Goal: Task Accomplishment & Management: Complete application form

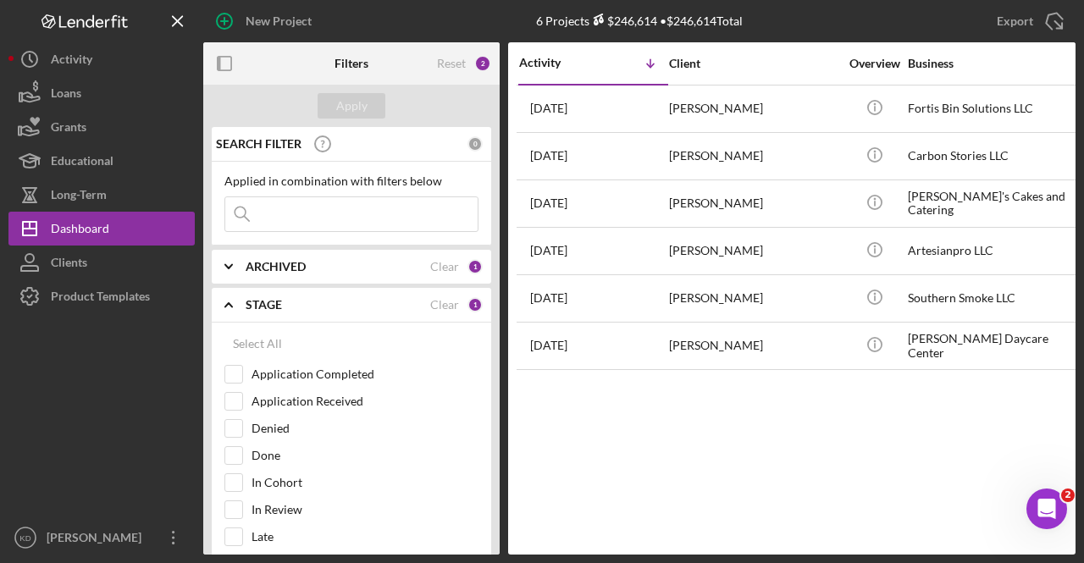
scroll to position [254, 0]
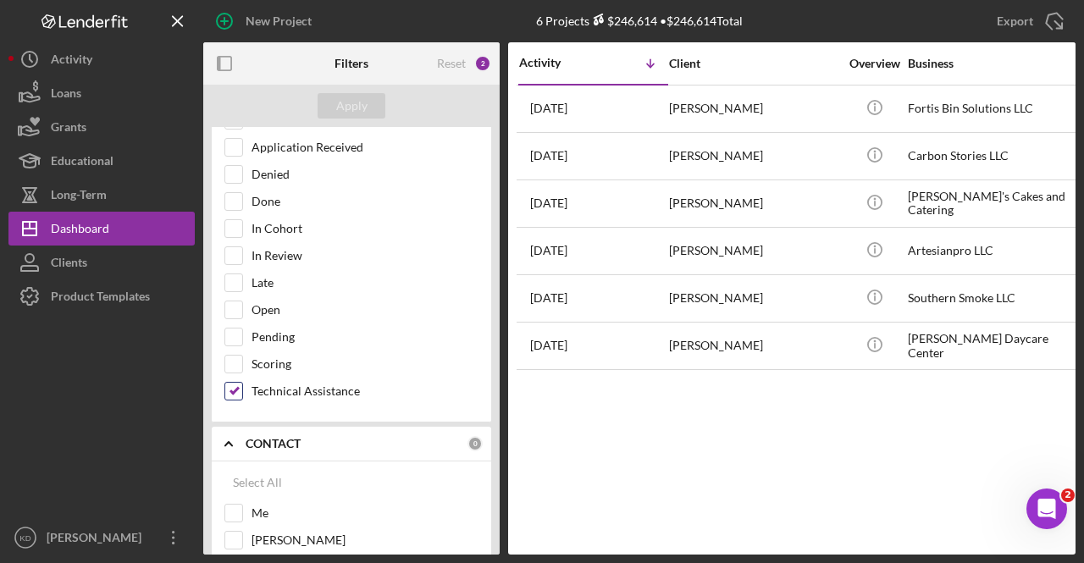
click at [224, 384] on div at bounding box center [233, 391] width 19 height 19
click at [232, 383] on input "Technical Assistance" at bounding box center [233, 391] width 17 height 17
checkbox input "false"
click at [238, 230] on input "In Cohort" at bounding box center [233, 228] width 17 height 17
checkbox input "true"
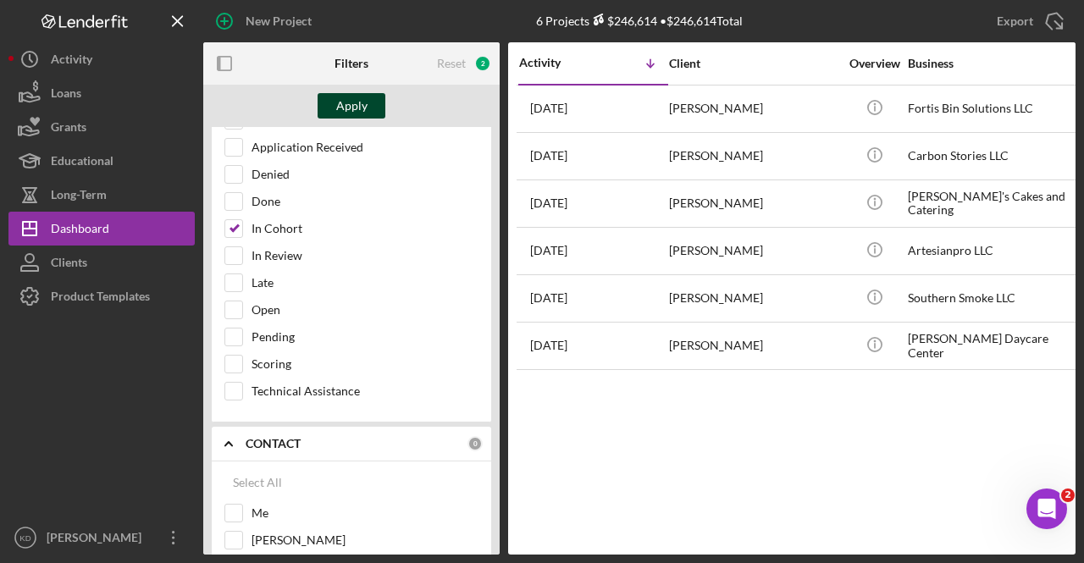
click at [371, 102] on button "Apply" at bounding box center [352, 105] width 68 height 25
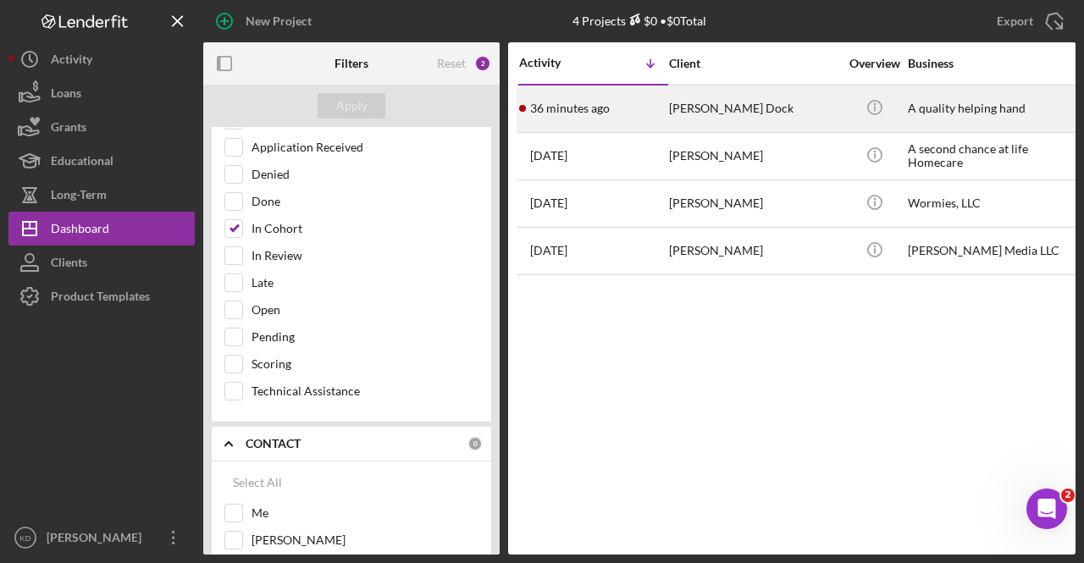
click at [772, 111] on div "[PERSON_NAME] Dock" at bounding box center [753, 108] width 169 height 45
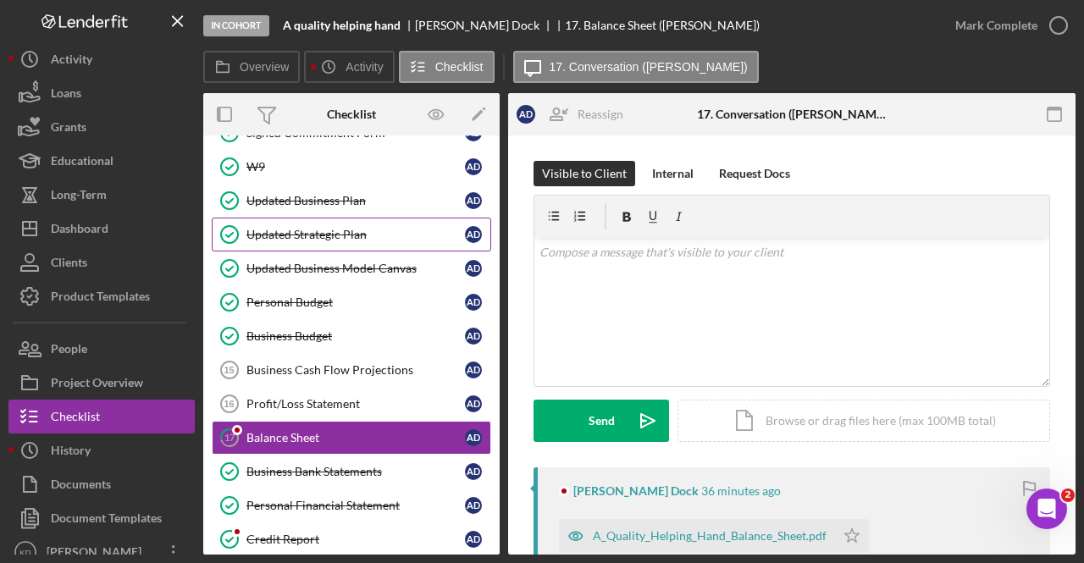
scroll to position [202, 0]
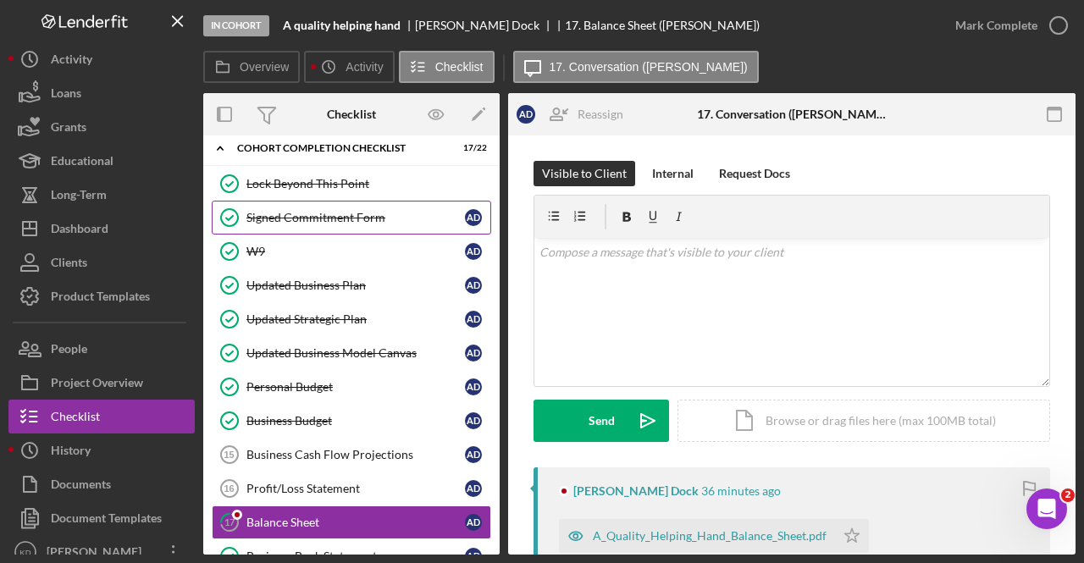
click at [302, 217] on div "Signed Commitment Form" at bounding box center [355, 218] width 219 height 14
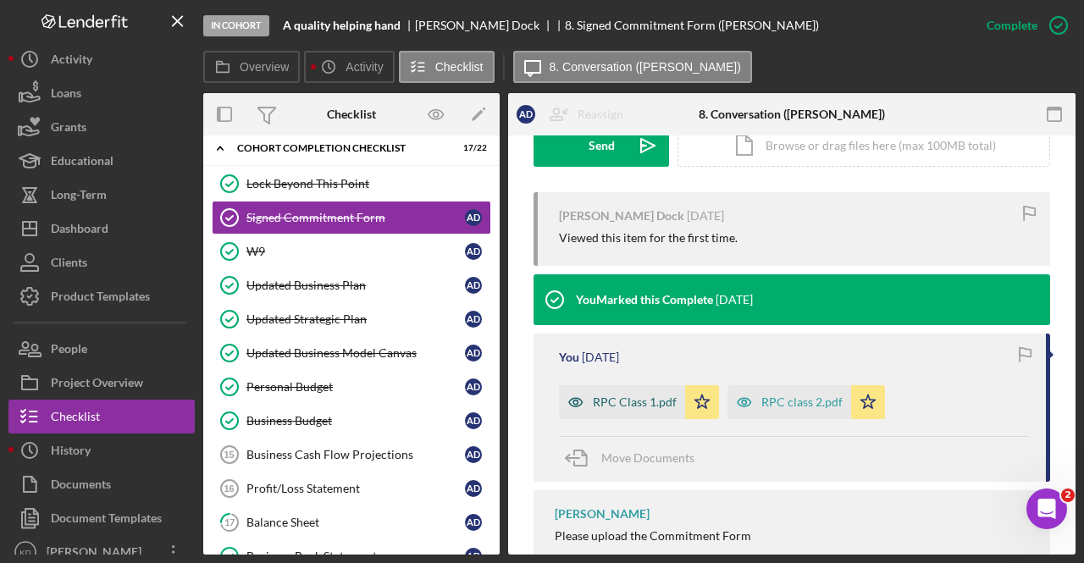
scroll to position [618, 0]
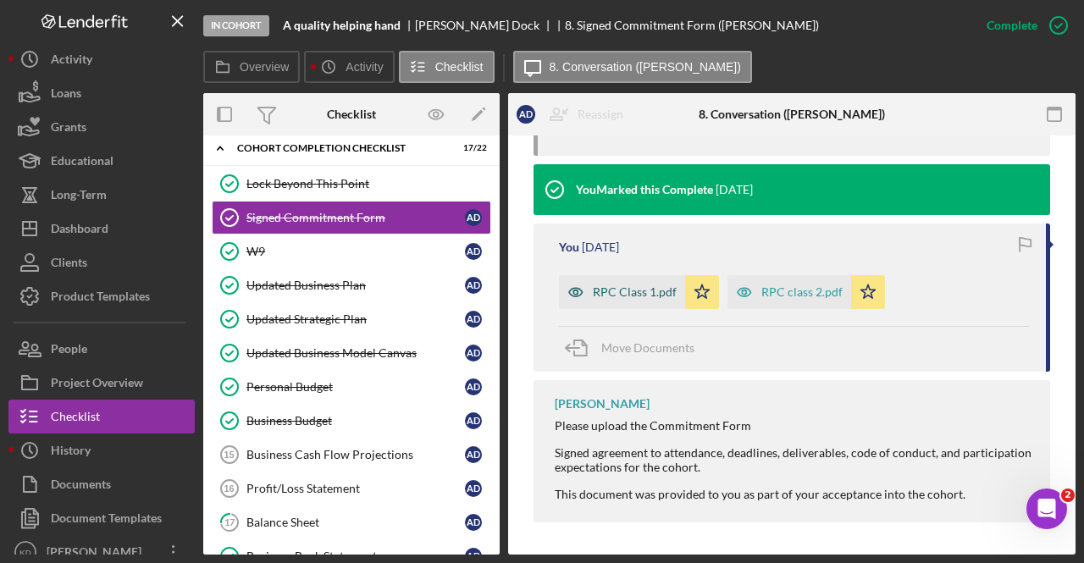
click at [628, 288] on div "RPC Class 1.pdf" at bounding box center [635, 292] width 84 height 14
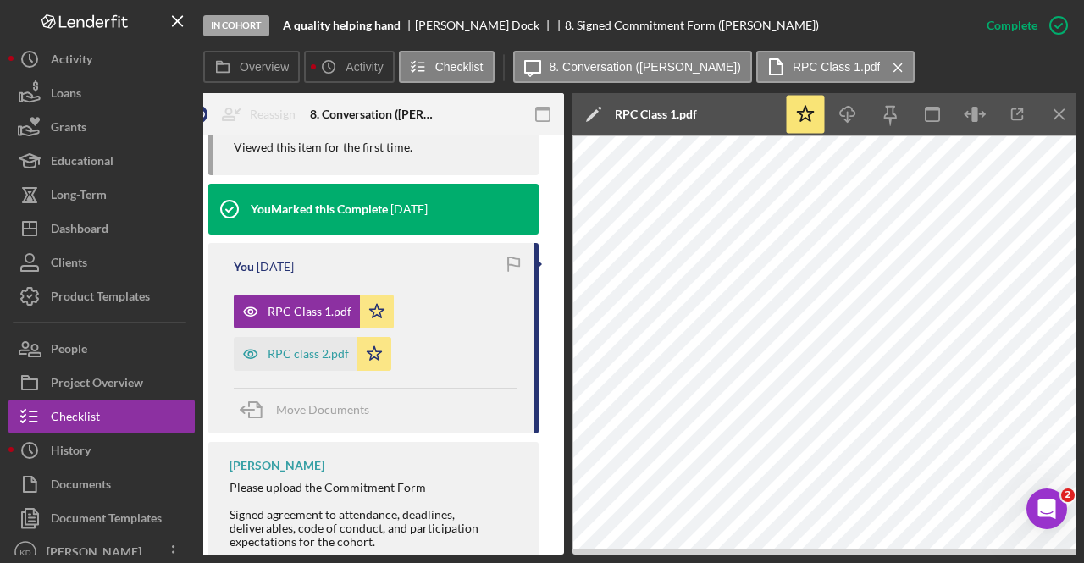
scroll to position [0, 330]
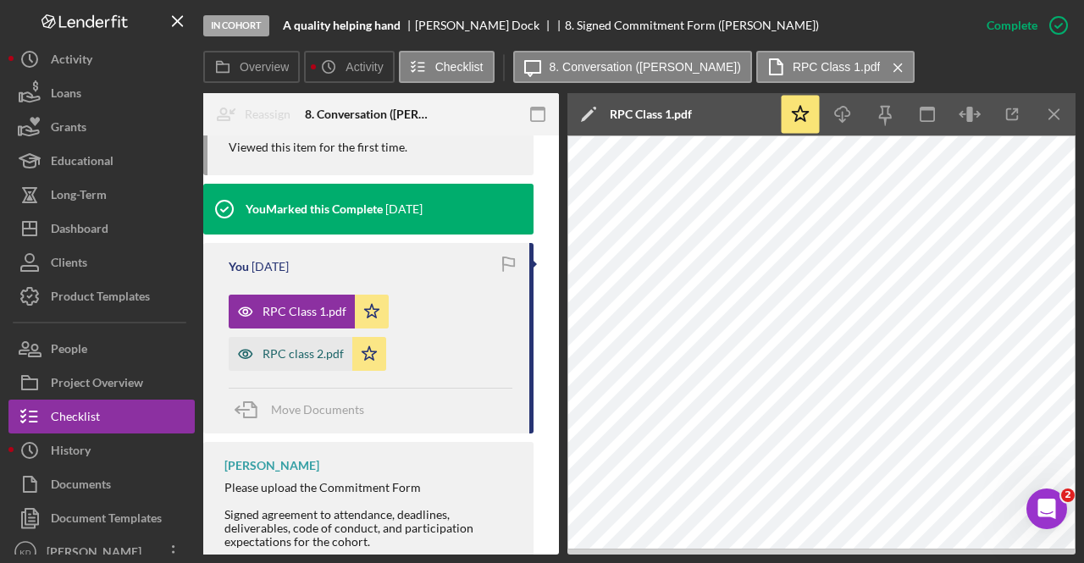
click at [298, 347] on div "RPC class 2.pdf" at bounding box center [303, 354] width 81 height 14
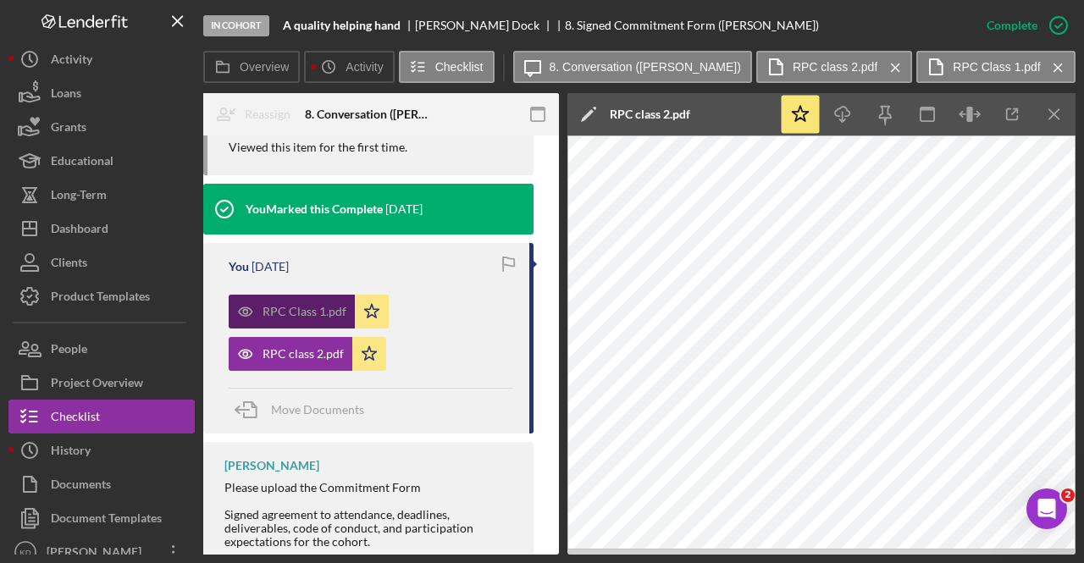
click at [291, 305] on div "RPC Class 1.pdf" at bounding box center [305, 312] width 84 height 14
click at [295, 305] on div "RPC Class 1.pdf" at bounding box center [305, 312] width 84 height 14
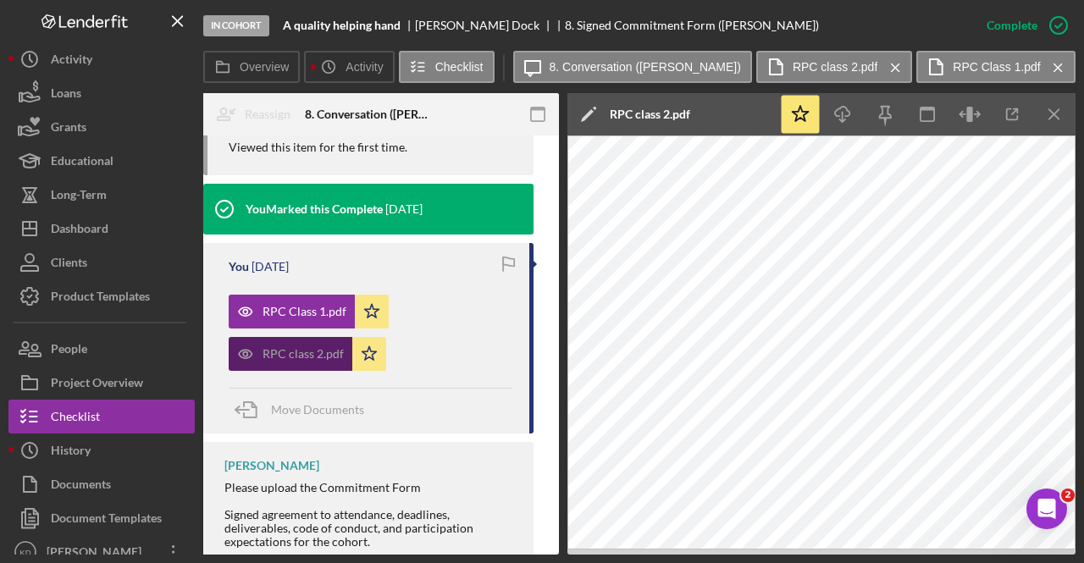
click at [318, 347] on div "RPC class 2.pdf" at bounding box center [303, 354] width 81 height 14
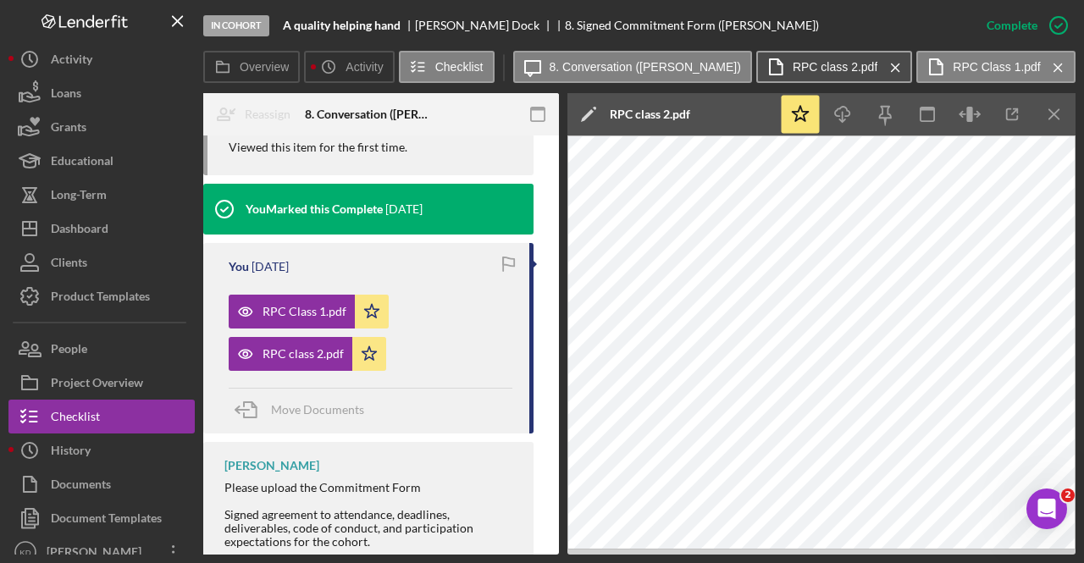
click at [824, 69] on label "RPC class 2.pdf" at bounding box center [835, 67] width 85 height 14
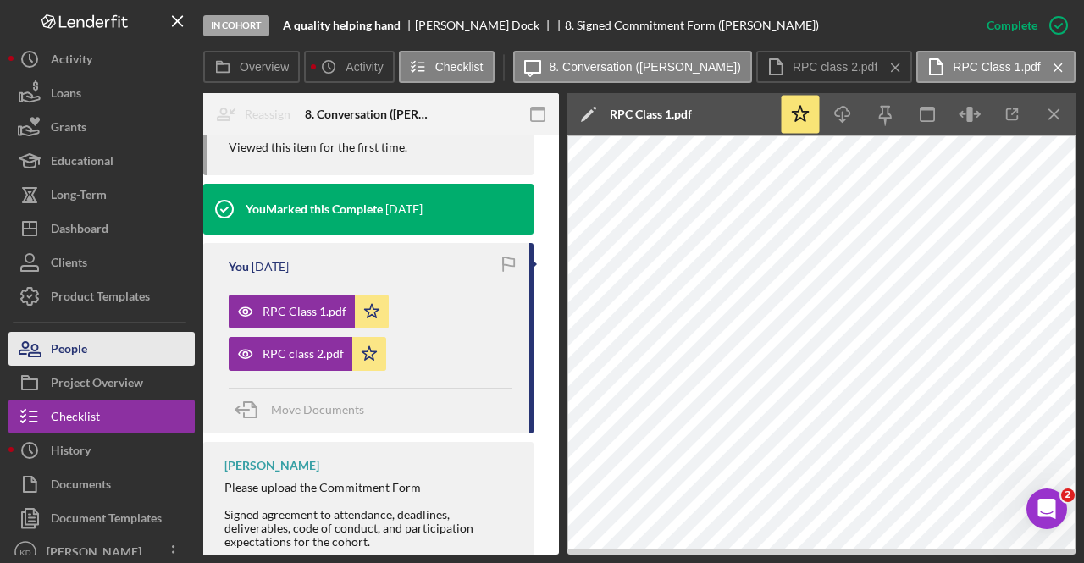
click at [70, 336] on div "People" at bounding box center [69, 351] width 36 height 38
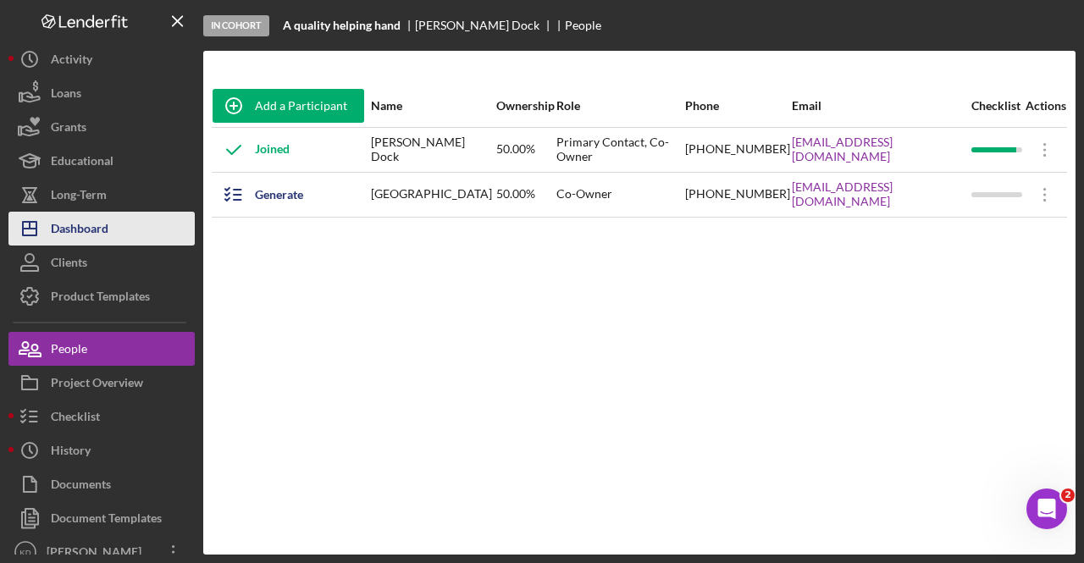
click at [102, 228] on div "Dashboard" at bounding box center [80, 231] width 58 height 38
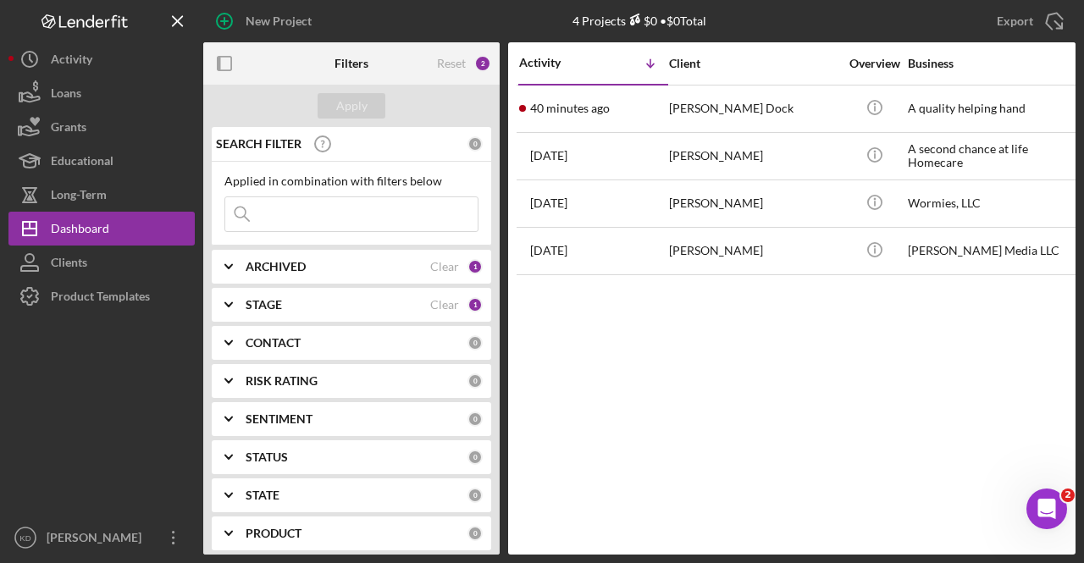
click at [280, 275] on div "ARCHIVED Clear 1" at bounding box center [364, 267] width 237 height 34
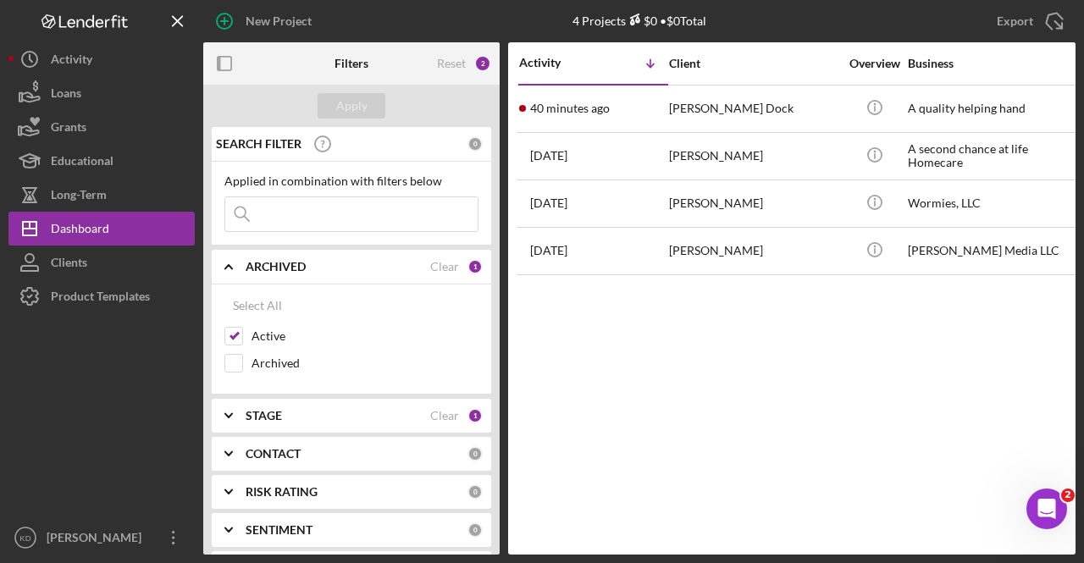
click at [279, 275] on div "ARCHIVED Clear 1" at bounding box center [364, 267] width 237 height 34
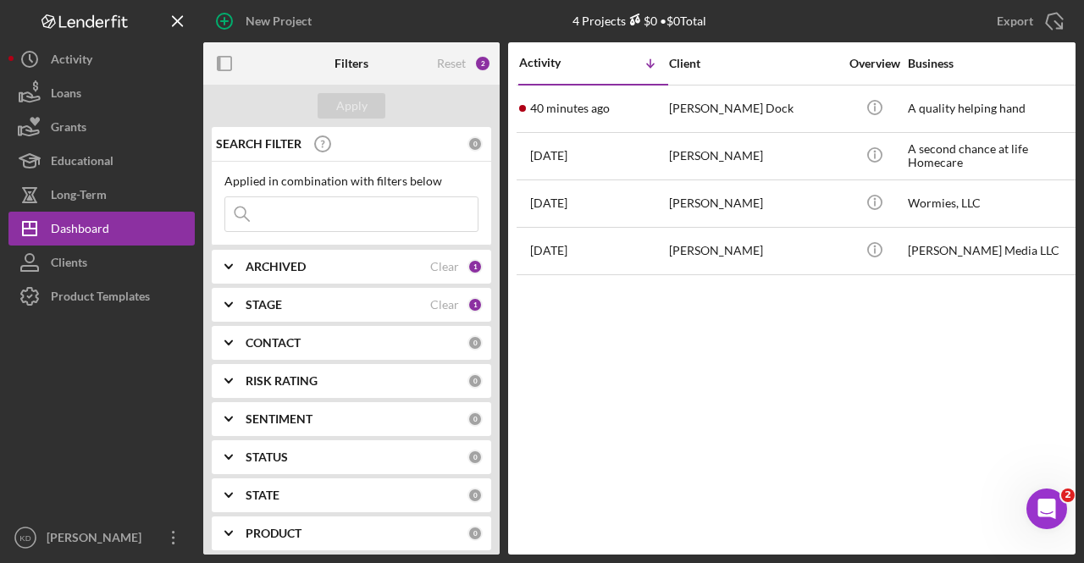
click at [283, 309] on div "STAGE" at bounding box center [338, 305] width 185 height 14
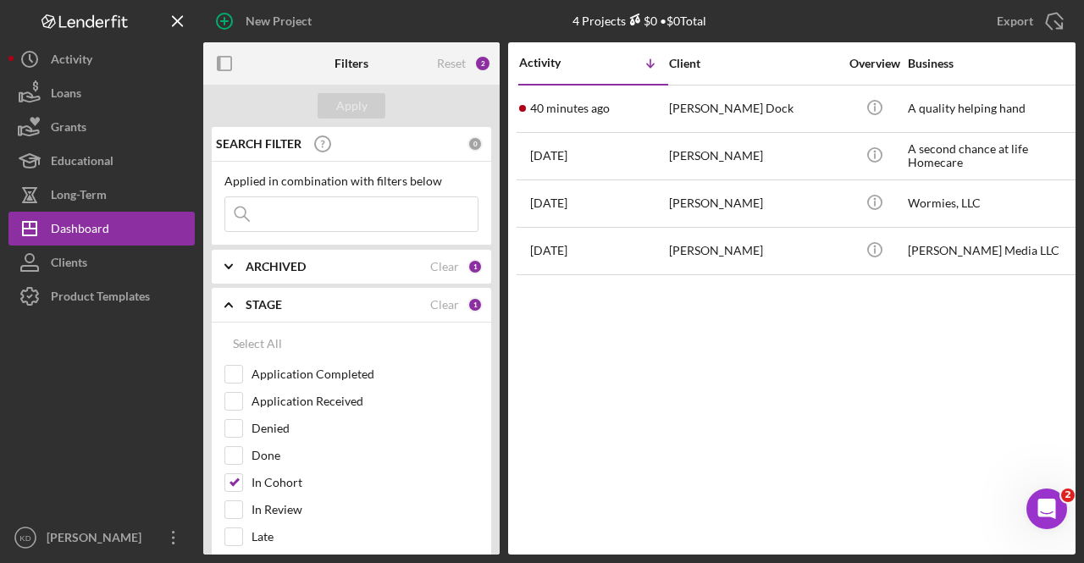
scroll to position [85, 0]
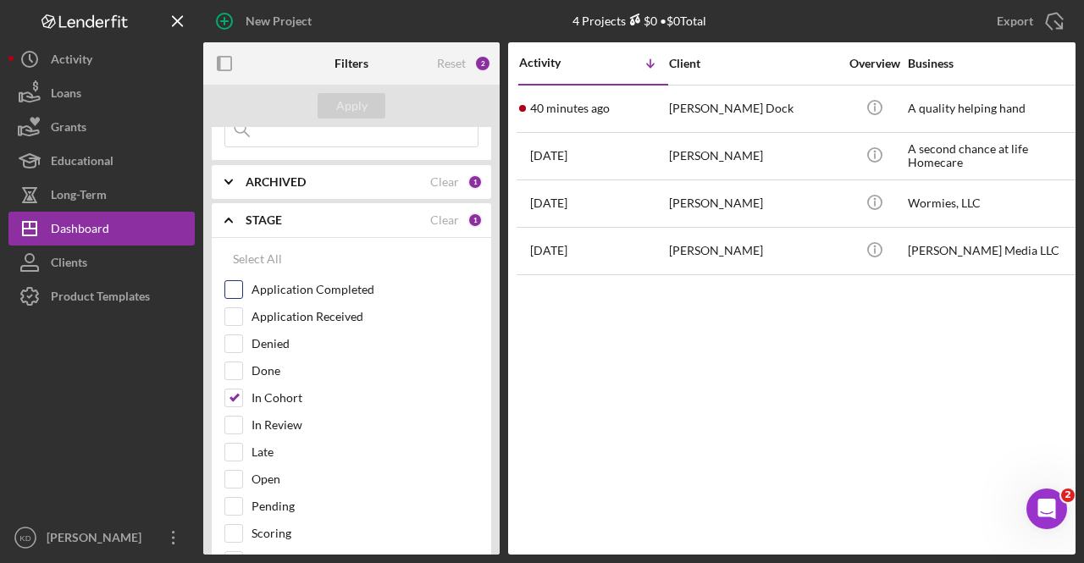
click at [238, 289] on input "Application Completed" at bounding box center [233, 289] width 17 height 17
checkbox input "true"
click at [351, 108] on div "Apply" at bounding box center [351, 105] width 31 height 25
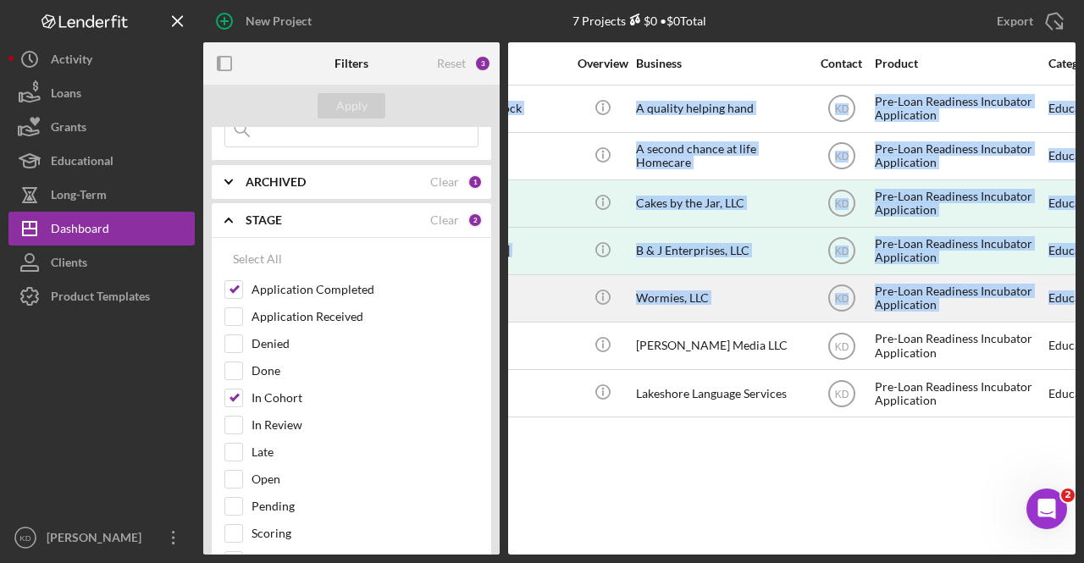
scroll to position [0, 295]
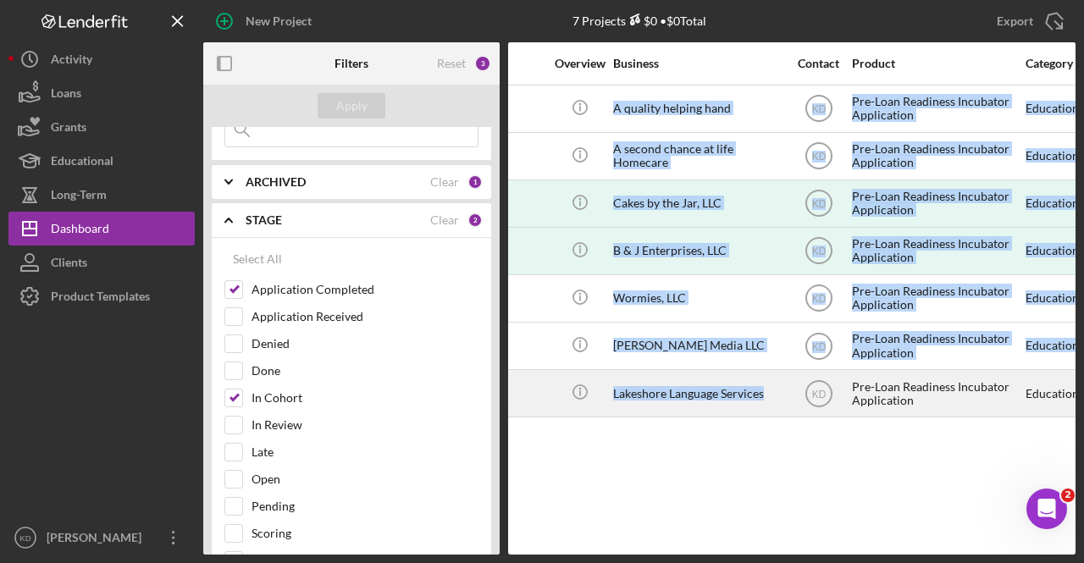
drag, startPoint x: 658, startPoint y: 101, endPoint x: 772, endPoint y: 401, distance: 321.7
copy tbody "[PERSON_NAME] Dock [PERSON_NAME] Dock Icon/Info A quality helping hand KD Pre-L…"
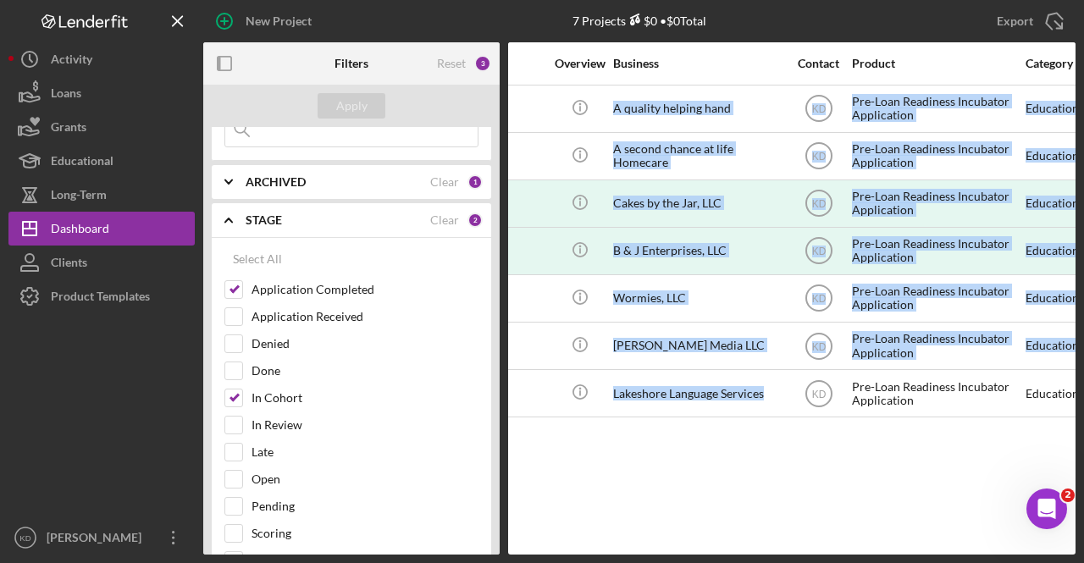
scroll to position [0, 0]
